Goal: Navigation & Orientation: Find specific page/section

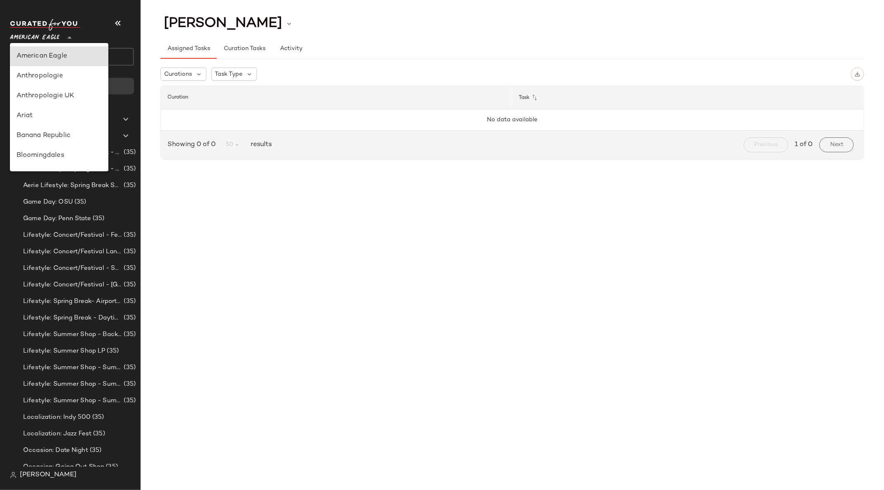
click at [63, 32] on div at bounding box center [69, 32] width 12 height 21
click at [72, 91] on div "Urban Outfitters" at bounding box center [59, 90] width 85 height 10
type input "**"
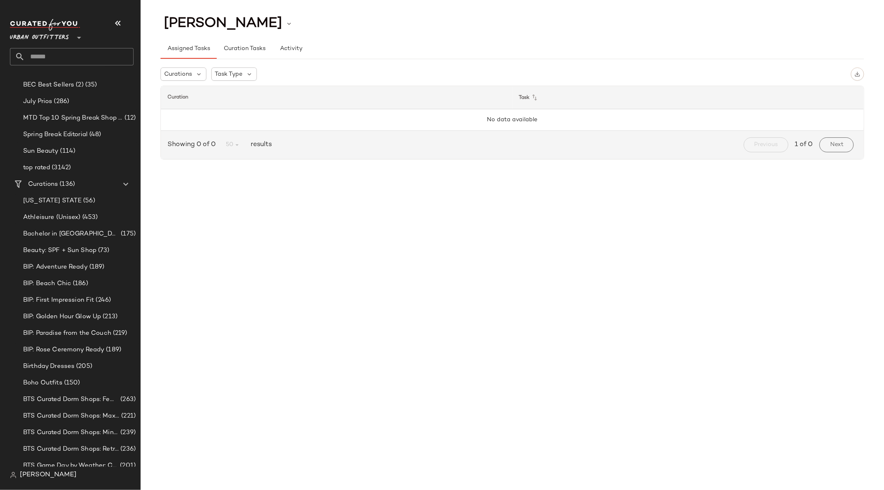
scroll to position [205, 0]
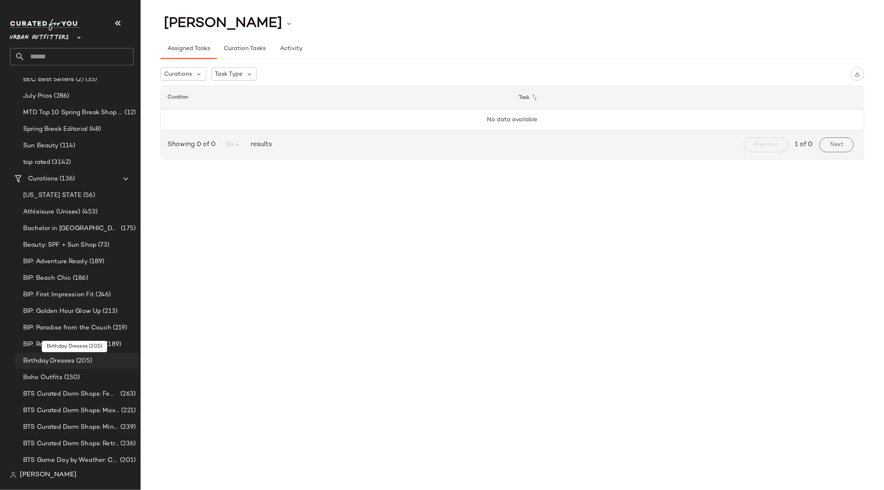
click at [99, 367] on div "Birthday Dresses (205)" at bounding box center [77, 361] width 124 height 17
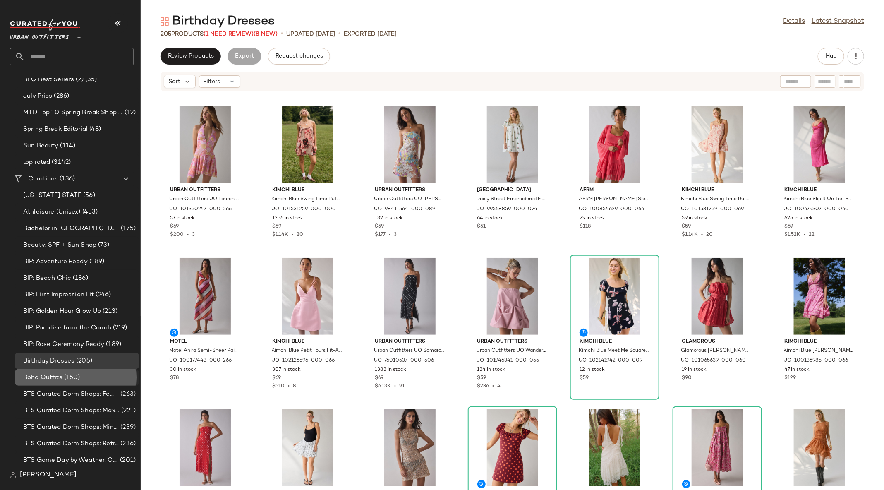
click at [91, 375] on div "Boho Outfits (150)" at bounding box center [78, 378] width 115 height 10
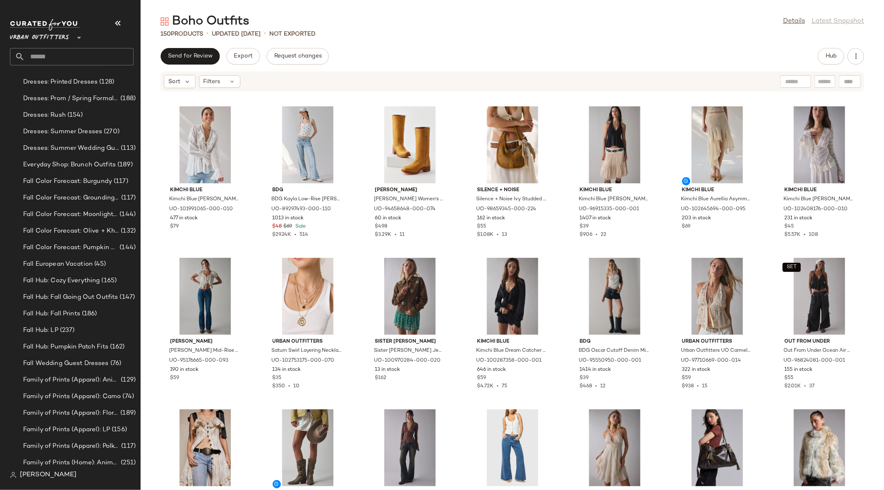
scroll to position [764, 0]
click at [67, 317] on span "Fall Hub: Fall Prints" at bounding box center [51, 316] width 57 height 10
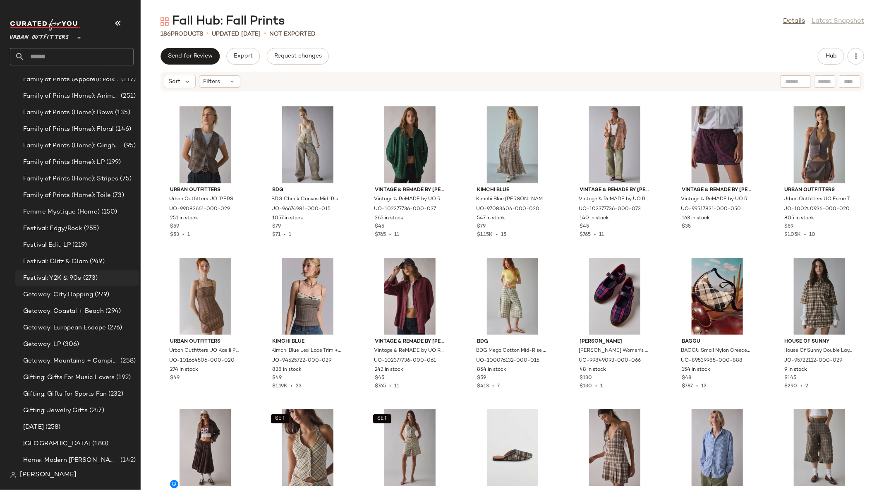
scroll to position [1130, 0]
click at [91, 276] on span "(273)" at bounding box center [90, 281] width 17 height 10
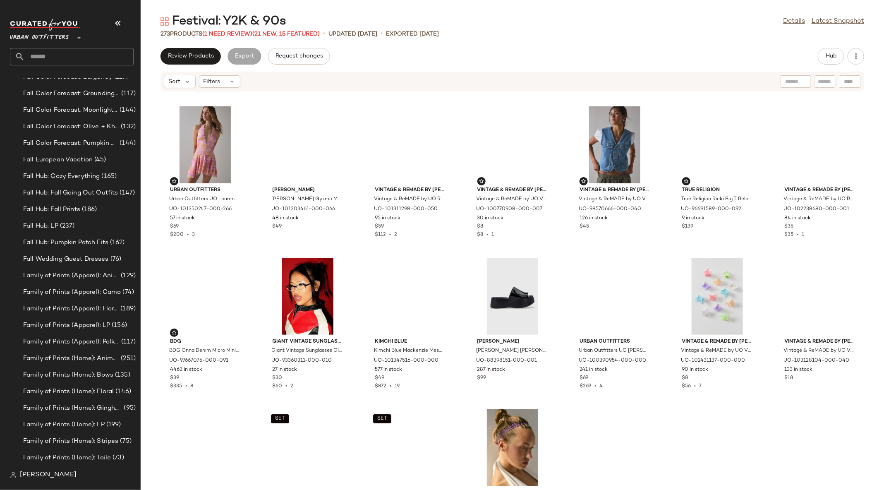
scroll to position [867, 0]
